Goal: Task Accomplishment & Management: Manage account settings

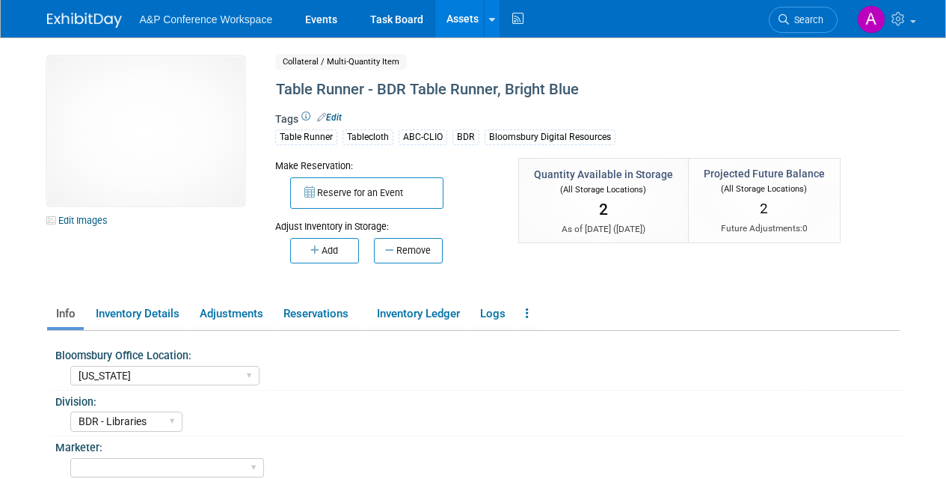
select select "[US_STATE]"
select select "BDR - Libraries"
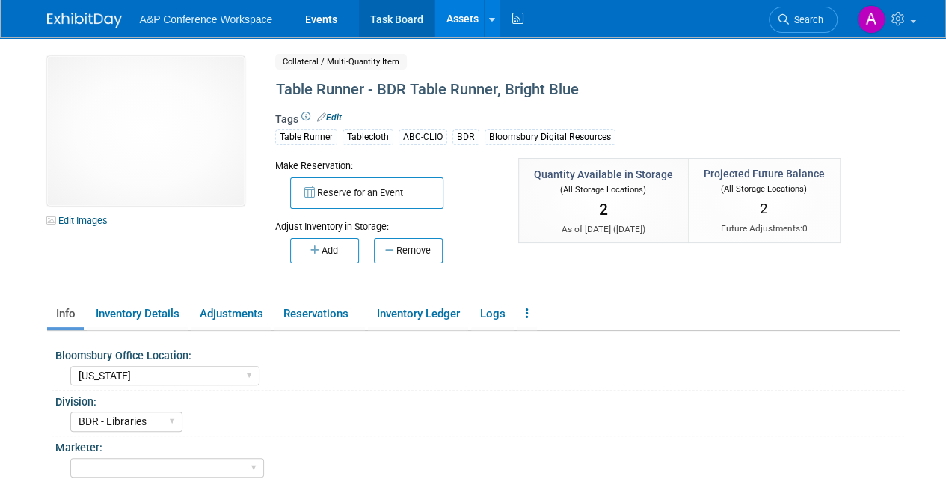
click at [402, 23] on link "Task Board" at bounding box center [397, 18] width 76 height 37
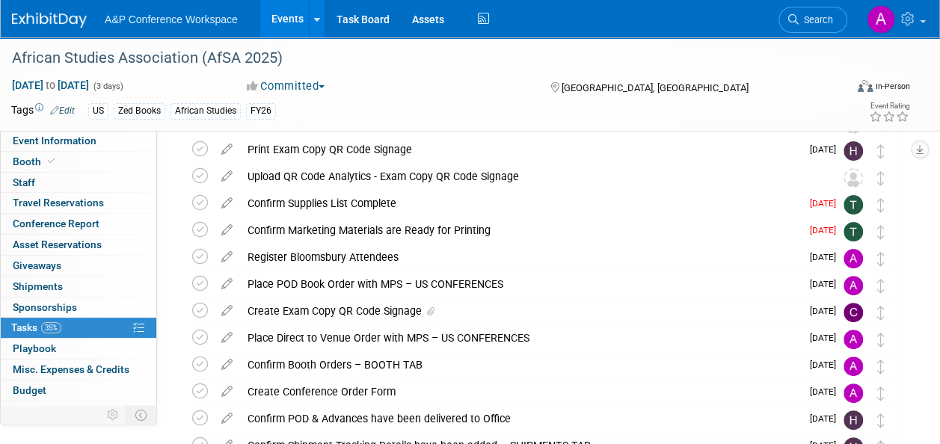
scroll to position [90, 0]
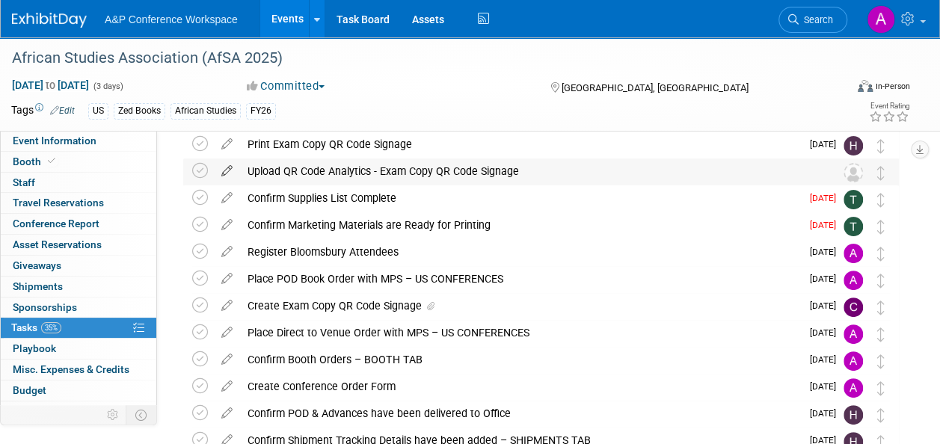
click at [227, 172] on icon at bounding box center [227, 168] width 26 height 19
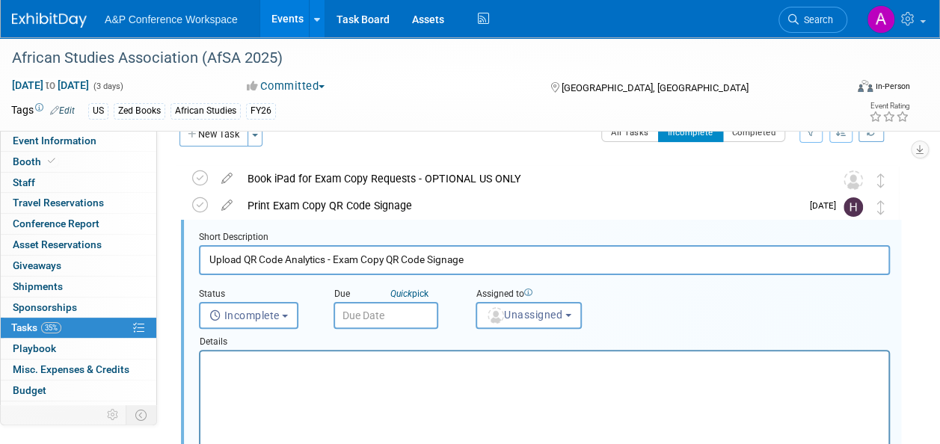
scroll to position [0, 0]
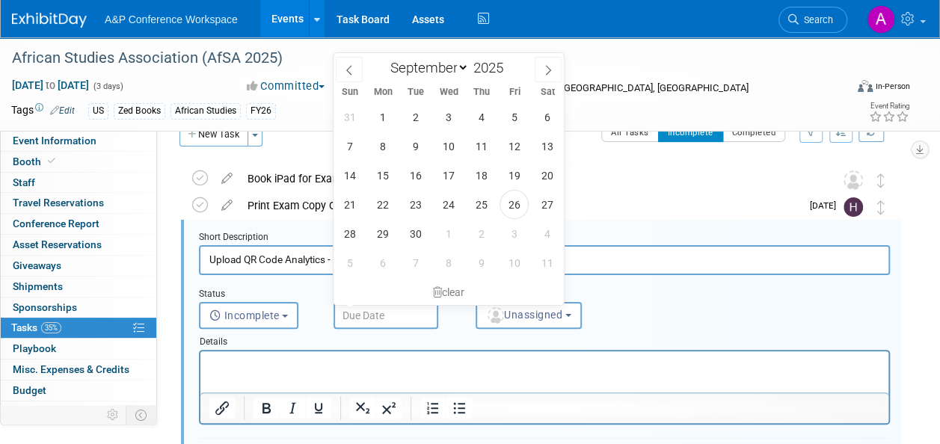
click at [406, 307] on input "text" at bounding box center [386, 315] width 105 height 27
click at [547, 73] on icon at bounding box center [548, 71] width 5 height 10
select select "11"
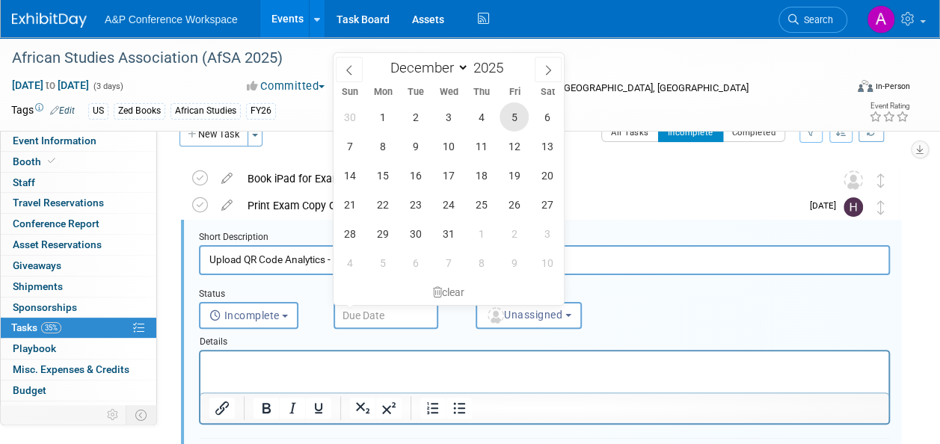
click at [513, 117] on span "5" at bounding box center [514, 116] width 29 height 29
type input "[DATE]"
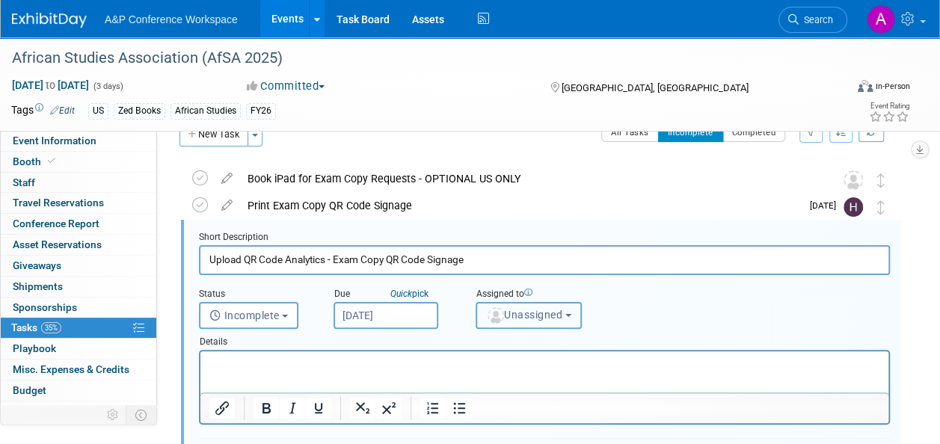
click at [541, 311] on span "Unassigned" at bounding box center [524, 315] width 76 height 12
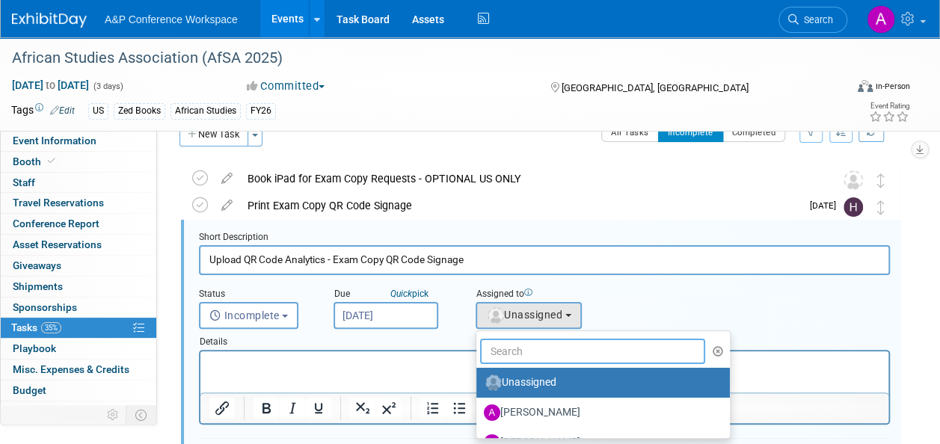
click at [550, 360] on input "text" at bounding box center [592, 351] width 225 height 25
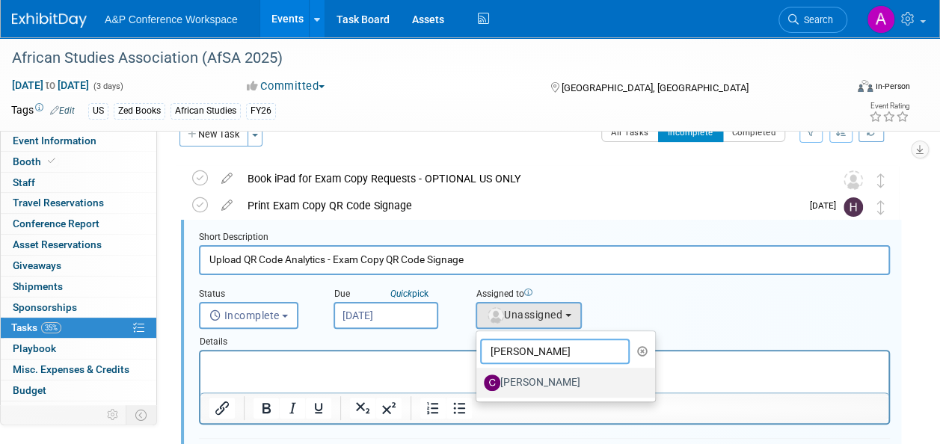
type input "[PERSON_NAME]"
click at [593, 376] on label "[PERSON_NAME]" at bounding box center [562, 383] width 156 height 24
click at [479, 376] on input "[PERSON_NAME]" at bounding box center [474, 381] width 10 height 10
select select "1a58e6ac-2dfa-429d-b54a-9dc2e557f424"
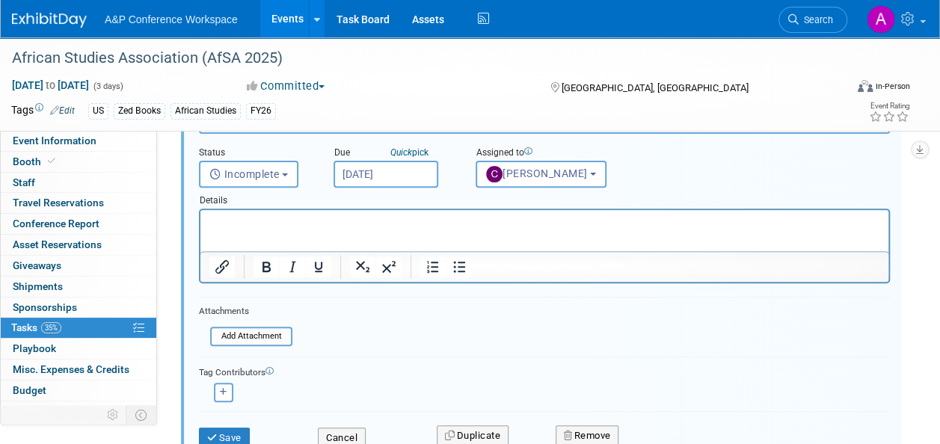
scroll to position [178, 0]
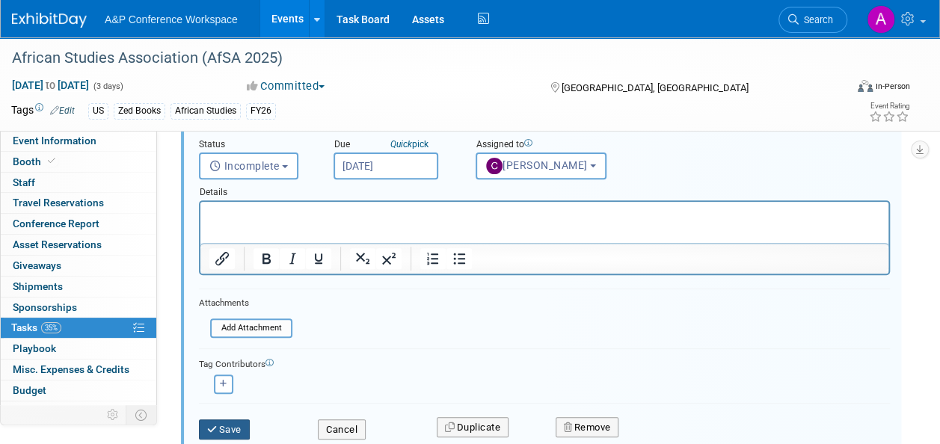
click at [225, 425] on button "Save" at bounding box center [224, 429] width 51 height 21
